Goal: Task Accomplishment & Management: Complete application form

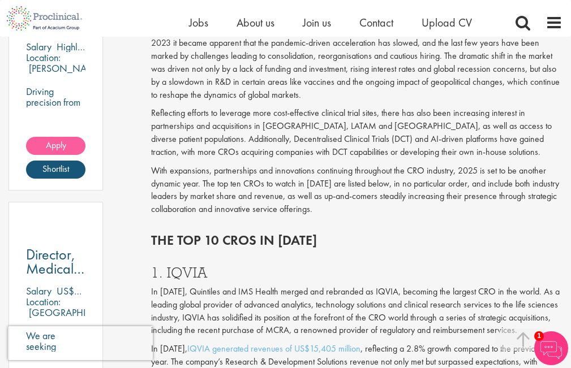
scroll to position [735, 0]
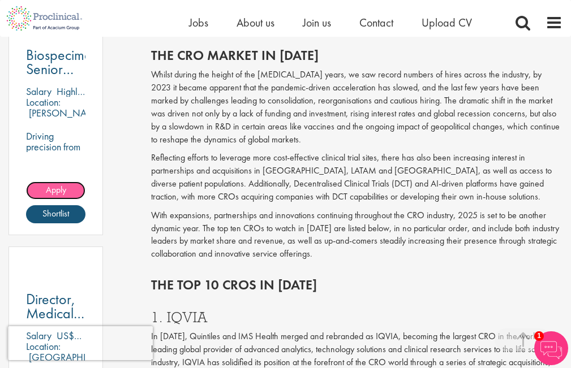
click at [55, 194] on span "Apply" at bounding box center [56, 190] width 20 height 12
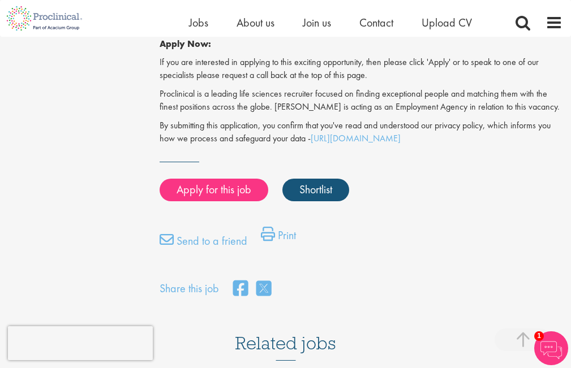
scroll to position [1018, 0]
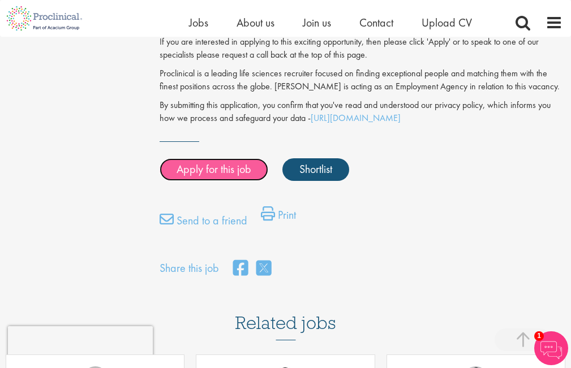
click at [232, 171] on link "Apply for this job" at bounding box center [214, 169] width 109 height 23
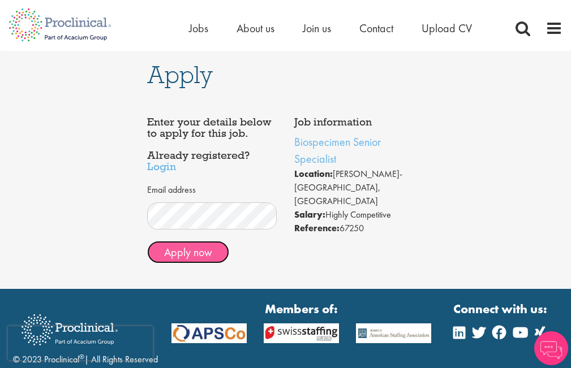
click at [209, 253] on button "Apply now" at bounding box center [188, 252] width 82 height 23
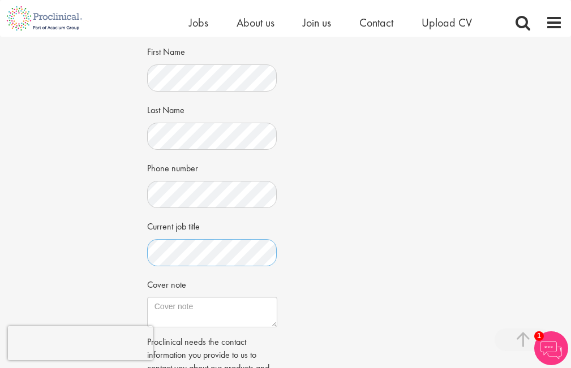
scroll to position [226, 0]
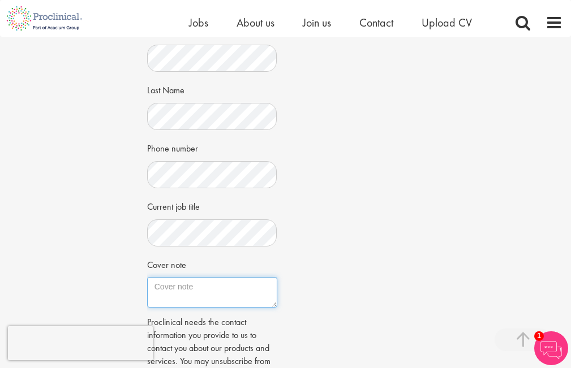
click at [222, 285] on textarea "Cover note" at bounding box center [212, 292] width 130 height 31
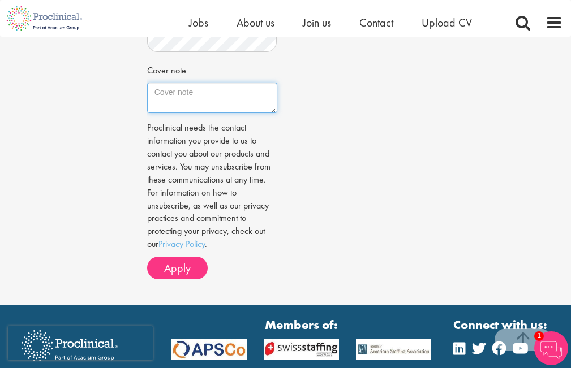
scroll to position [396, 0]
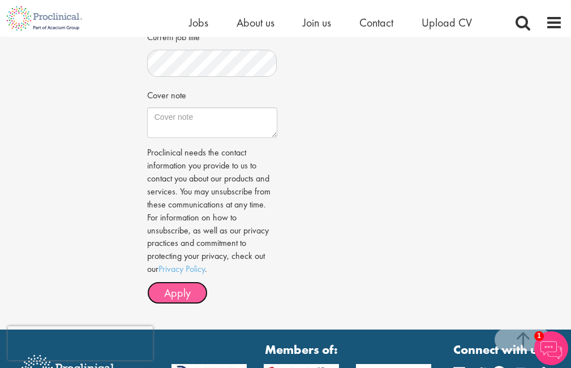
click at [183, 296] on span "Apply" at bounding box center [177, 293] width 27 height 15
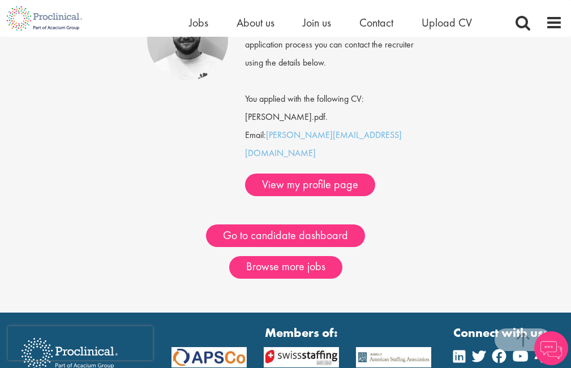
scroll to position [226, 0]
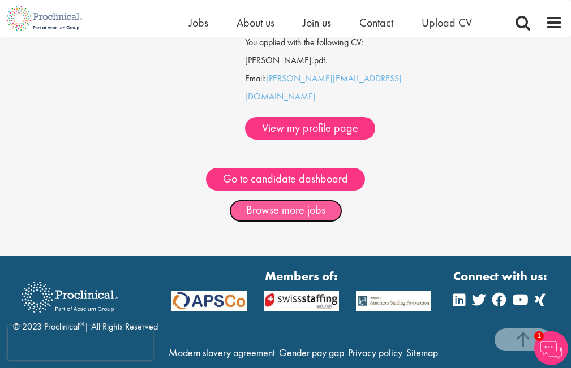
click at [303, 200] on link "Browse more jobs" at bounding box center [285, 211] width 113 height 23
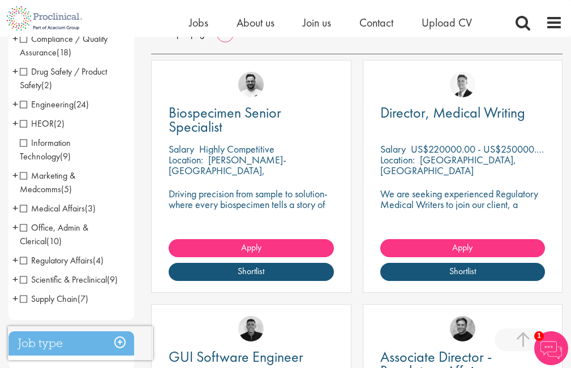
scroll to position [170, 0]
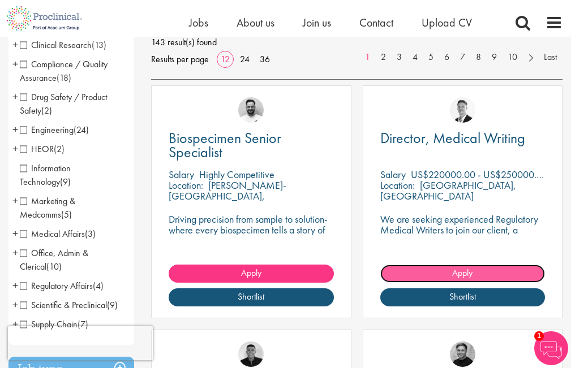
click at [452, 270] on span "Apply" at bounding box center [462, 273] width 20 height 12
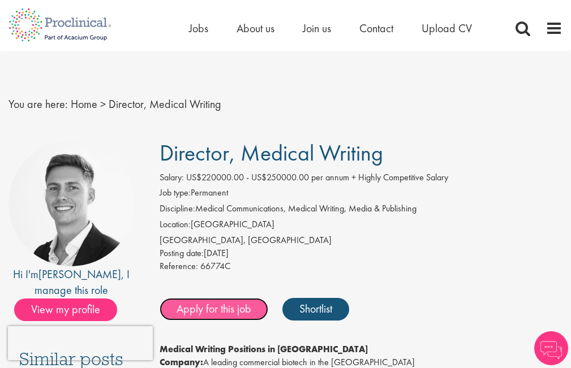
click at [231, 313] on link "Apply for this job" at bounding box center [214, 309] width 109 height 23
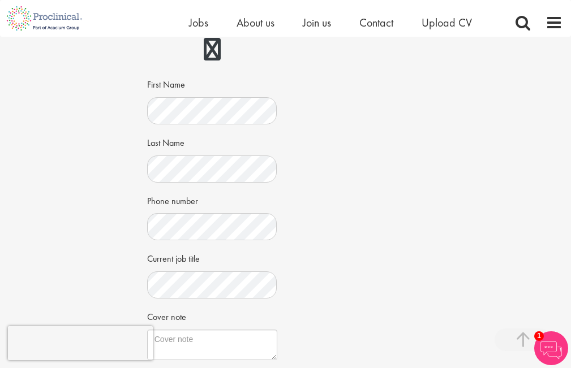
scroll to position [283, 0]
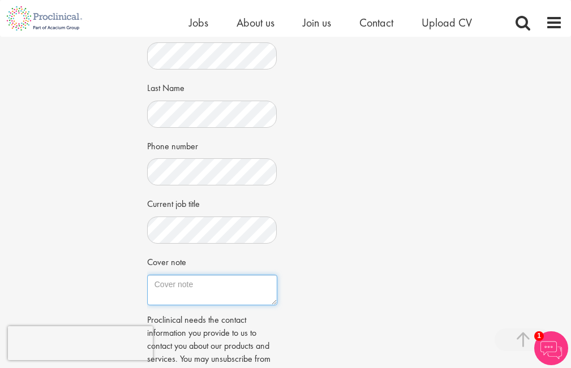
click at [212, 285] on textarea "Cover note" at bounding box center [212, 290] width 130 height 31
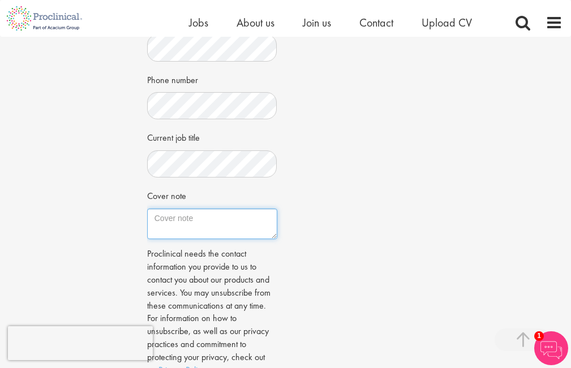
scroll to position [452, 0]
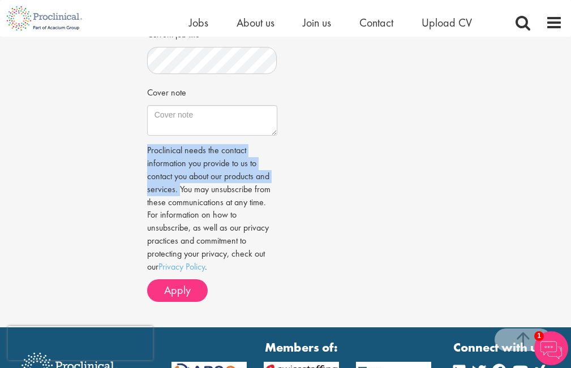
drag, startPoint x: 148, startPoint y: 149, endPoint x: 179, endPoint y: 186, distance: 48.2
click at [179, 186] on p "Proclinical needs the contact information you provide to us to contact you abou…" at bounding box center [212, 208] width 130 height 129
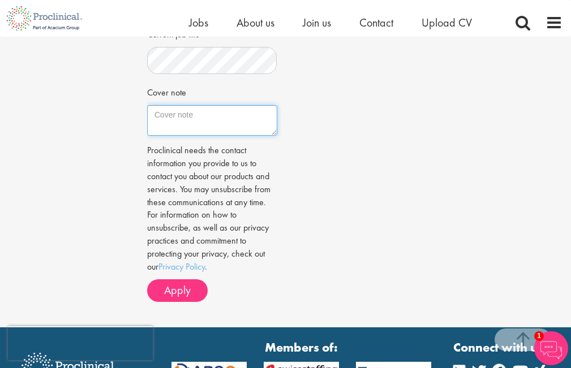
click at [189, 120] on textarea "Cover note" at bounding box center [212, 120] width 130 height 31
type textarea "l"
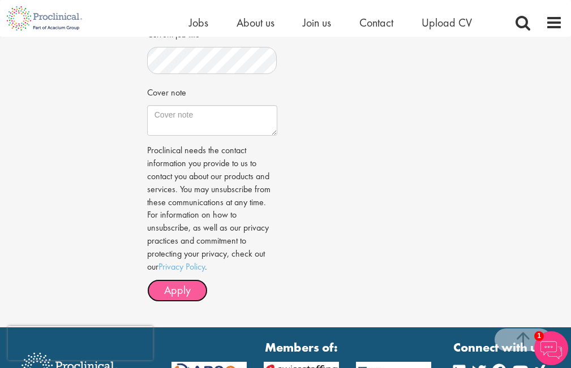
click at [175, 292] on span "Apply" at bounding box center [177, 290] width 27 height 15
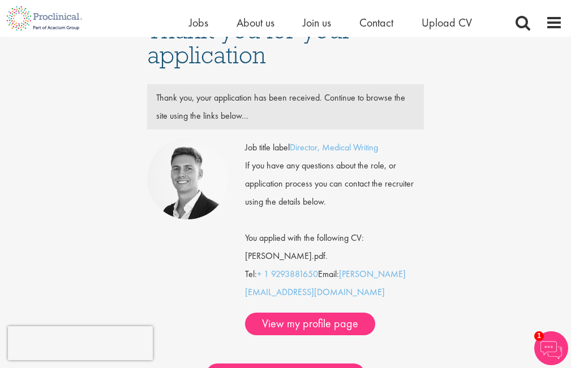
scroll to position [57, 0]
